Goal: Find specific page/section: Find specific page/section

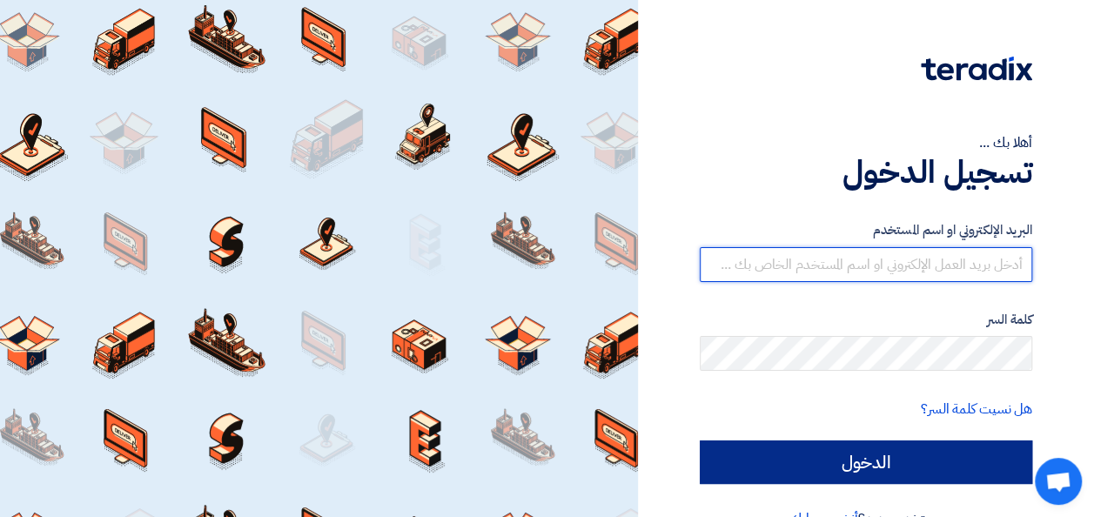
type input "[PERSON_NAME][EMAIL_ADDRESS][DOMAIN_NAME]"
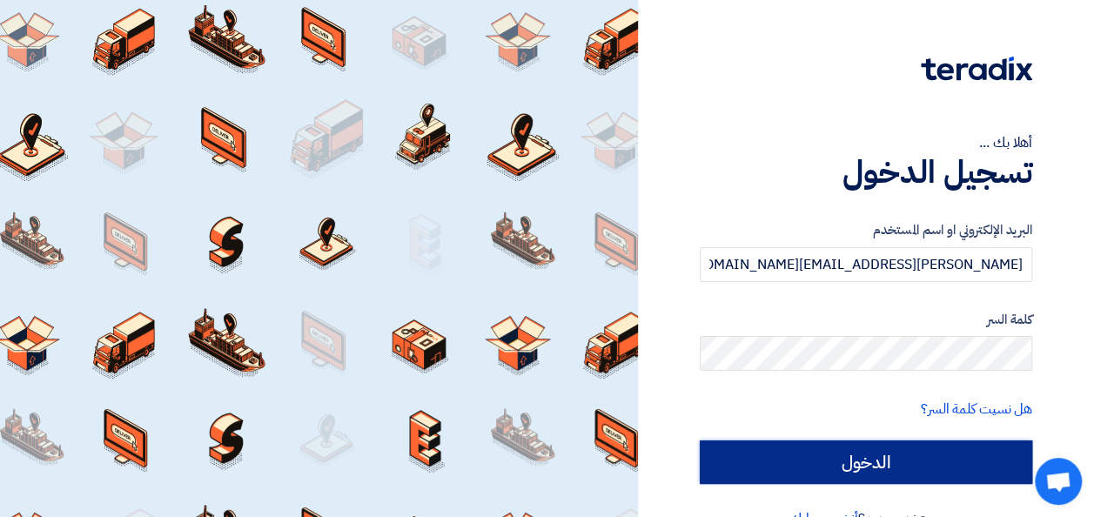
click at [879, 484] on input "الدخول" at bounding box center [866, 463] width 333 height 44
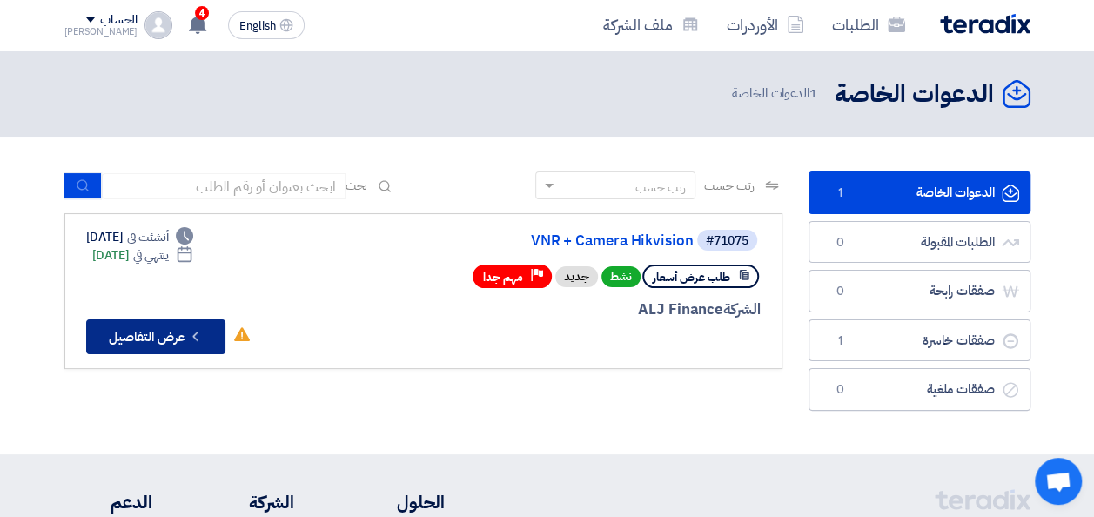
click at [171, 334] on button "Check details عرض التفاصيل" at bounding box center [155, 337] width 139 height 35
